Goal: Information Seeking & Learning: Find specific page/section

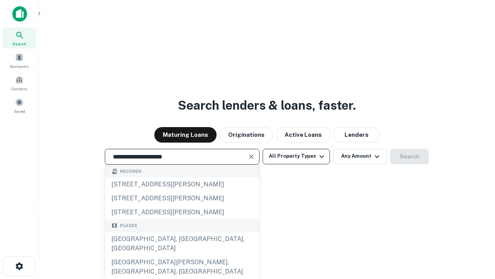
click at [182, 255] on div "[GEOGRAPHIC_DATA], [GEOGRAPHIC_DATA], [GEOGRAPHIC_DATA]" at bounding box center [182, 243] width 154 height 23
click at [296, 156] on button "All Property Types" at bounding box center [296, 156] width 67 height 15
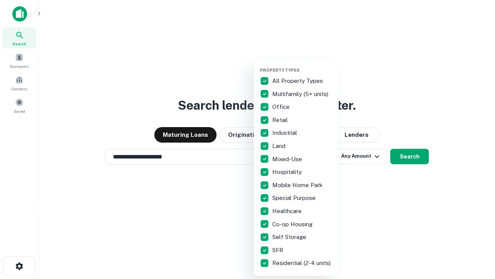
type input "**********"
click at [303, 65] on button "button" at bounding box center [302, 65] width 85 height 0
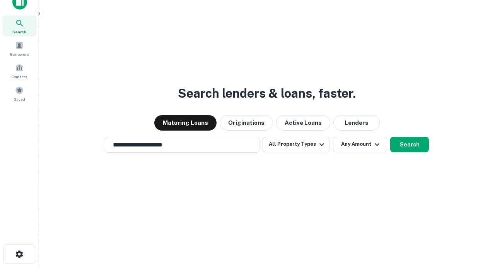
scroll to position [5, 93]
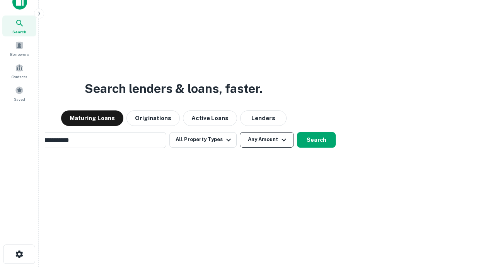
click at [240, 132] on button "Any Amount" at bounding box center [267, 139] width 54 height 15
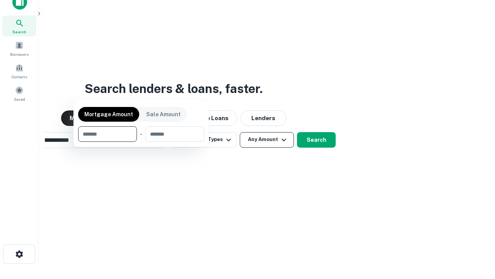
scroll to position [56, 219]
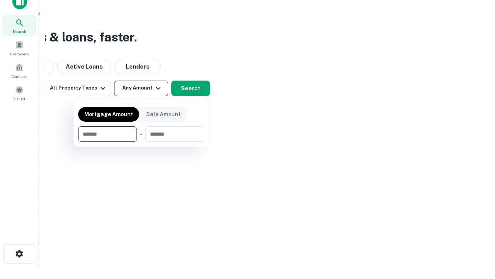
type input "*******"
click at [141, 142] on button "button" at bounding box center [141, 142] width 126 height 0
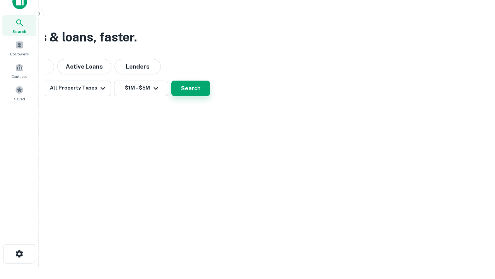
click at [210, 96] on button "Search" at bounding box center [190, 87] width 39 height 15
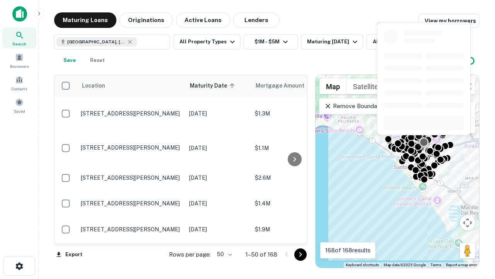
click at [223, 254] on body "Search Borrowers Contacts Saved Maturing Loans Originations Active Loans Lender…" at bounding box center [247, 139] width 495 height 279
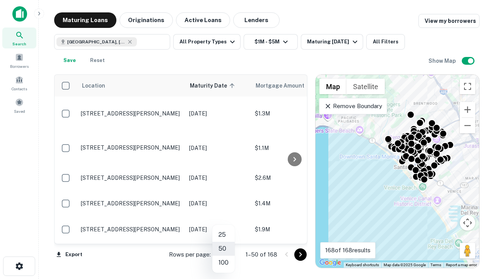
click at [224, 234] on li "25" at bounding box center [223, 234] width 22 height 14
